Goal: Information Seeking & Learning: Learn about a topic

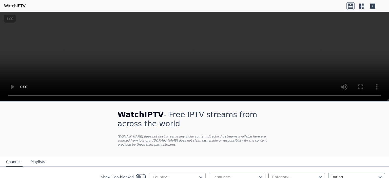
scroll to position [30, 0]
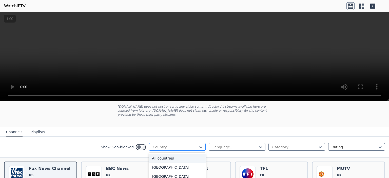
click at [182, 145] on div at bounding box center [175, 147] width 46 height 5
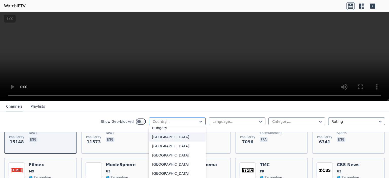
scroll to position [780, 0]
click at [182, 141] on div "[GEOGRAPHIC_DATA]" at bounding box center [177, 136] width 57 height 9
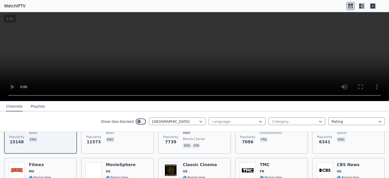
click at [243, 130] on div "Show Geo-blocked option India, selected. India Language... Category... Rating" at bounding box center [194, 121] width 389 height 21
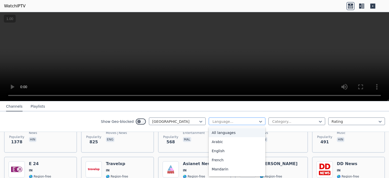
click at [230, 121] on div at bounding box center [235, 121] width 46 height 5
click at [235, 163] on div "Hindi" at bounding box center [237, 161] width 57 height 9
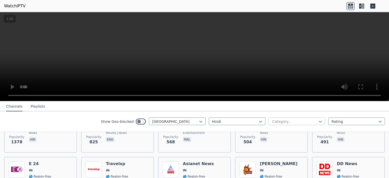
click at [284, 120] on div at bounding box center [295, 121] width 46 height 5
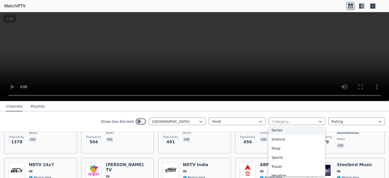
scroll to position [196, 0]
click at [279, 155] on div "Sports" at bounding box center [297, 155] width 57 height 9
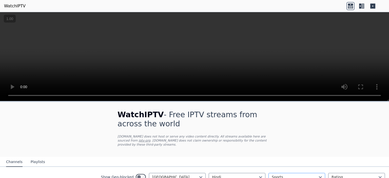
scroll to position [30, 0]
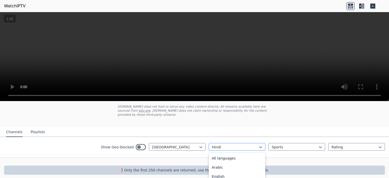
click at [252, 145] on div at bounding box center [235, 147] width 46 height 5
click at [243, 155] on div "All languages" at bounding box center [237, 158] width 57 height 9
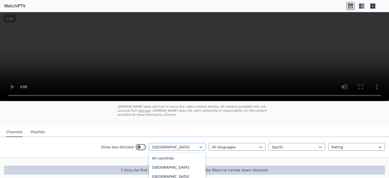
click at [189, 145] on div at bounding box center [175, 147] width 46 height 5
click at [188, 166] on div "[GEOGRAPHIC_DATA]" at bounding box center [177, 167] width 57 height 9
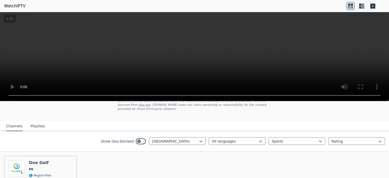
scroll to position [75, 0]
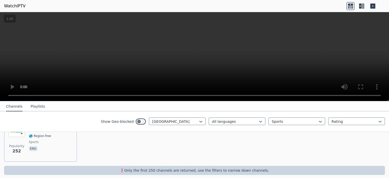
click at [195, 168] on p "❗️Only the first 250 channels are returned, use the filters to narrow down chan…" at bounding box center [194, 170] width 377 height 5
click at [352, 5] on icon at bounding box center [350, 5] width 5 height 2
click at [14, 6] on link "WatchIPTV" at bounding box center [15, 6] width 22 height 6
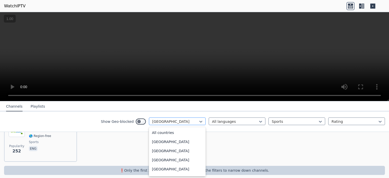
click at [187, 120] on div at bounding box center [175, 121] width 46 height 5
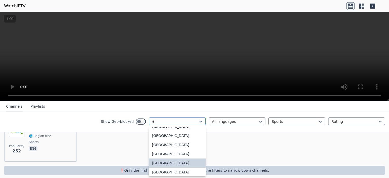
scroll to position [101, 0]
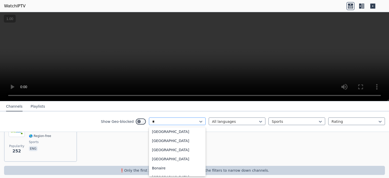
type input "***"
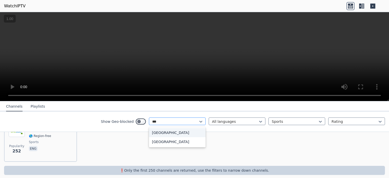
scroll to position [0, 0]
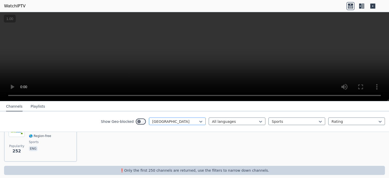
scroll to position [30, 0]
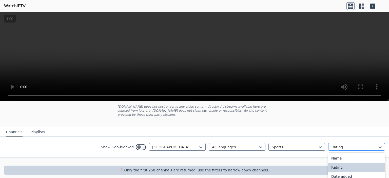
click at [374, 145] on div at bounding box center [355, 147] width 46 height 5
click at [344, 154] on div "Name" at bounding box center [356, 158] width 57 height 9
click at [261, 158] on div at bounding box center [194, 162] width 389 height 8
click at [217, 168] on p "❗️Only the first 250 channels are returned, use the filters to narrow down chan…" at bounding box center [194, 170] width 377 height 5
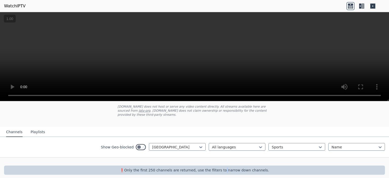
click at [217, 168] on p "❗️Only the first 250 channels are returned, use the filters to narrow down chan…" at bounding box center [194, 170] width 377 height 5
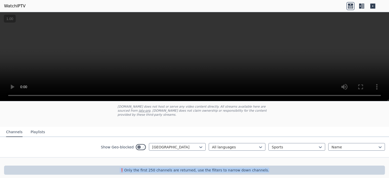
click at [217, 168] on p "❗️Only the first 250 channels are returned, use the filters to narrow down chan…" at bounding box center [194, 170] width 377 height 5
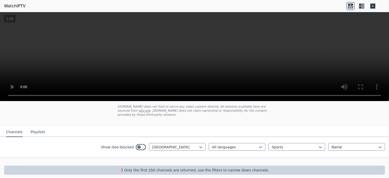
click at [328, 106] on div "WatchIPTV - Free IPTV streams from across the world [DOMAIN_NAME] does not host…" at bounding box center [194, 127] width 389 height 111
click at [31, 128] on button "Playlists" at bounding box center [38, 132] width 14 height 10
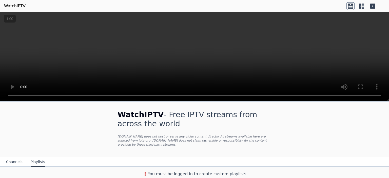
click at [132, 157] on nav "Channels Playlists" at bounding box center [194, 162] width 389 height 10
click at [14, 158] on button "Channels" at bounding box center [14, 162] width 16 height 10
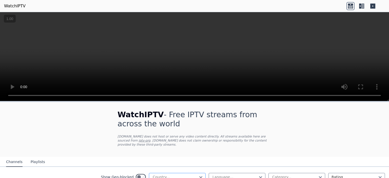
click at [183, 173] on div "Country..." at bounding box center [177, 177] width 57 height 8
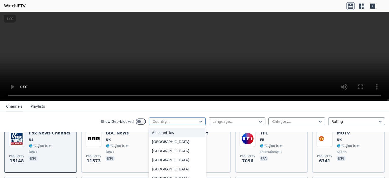
scroll to position [66, 0]
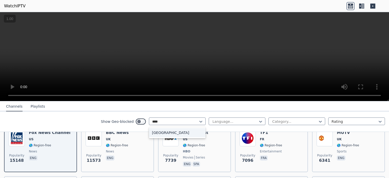
type input "*****"
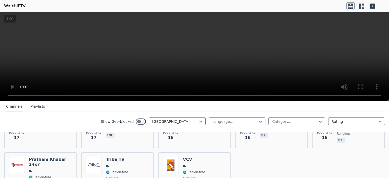
scroll to position [1421, 0]
